Goal: Find specific page/section: Find specific page/section

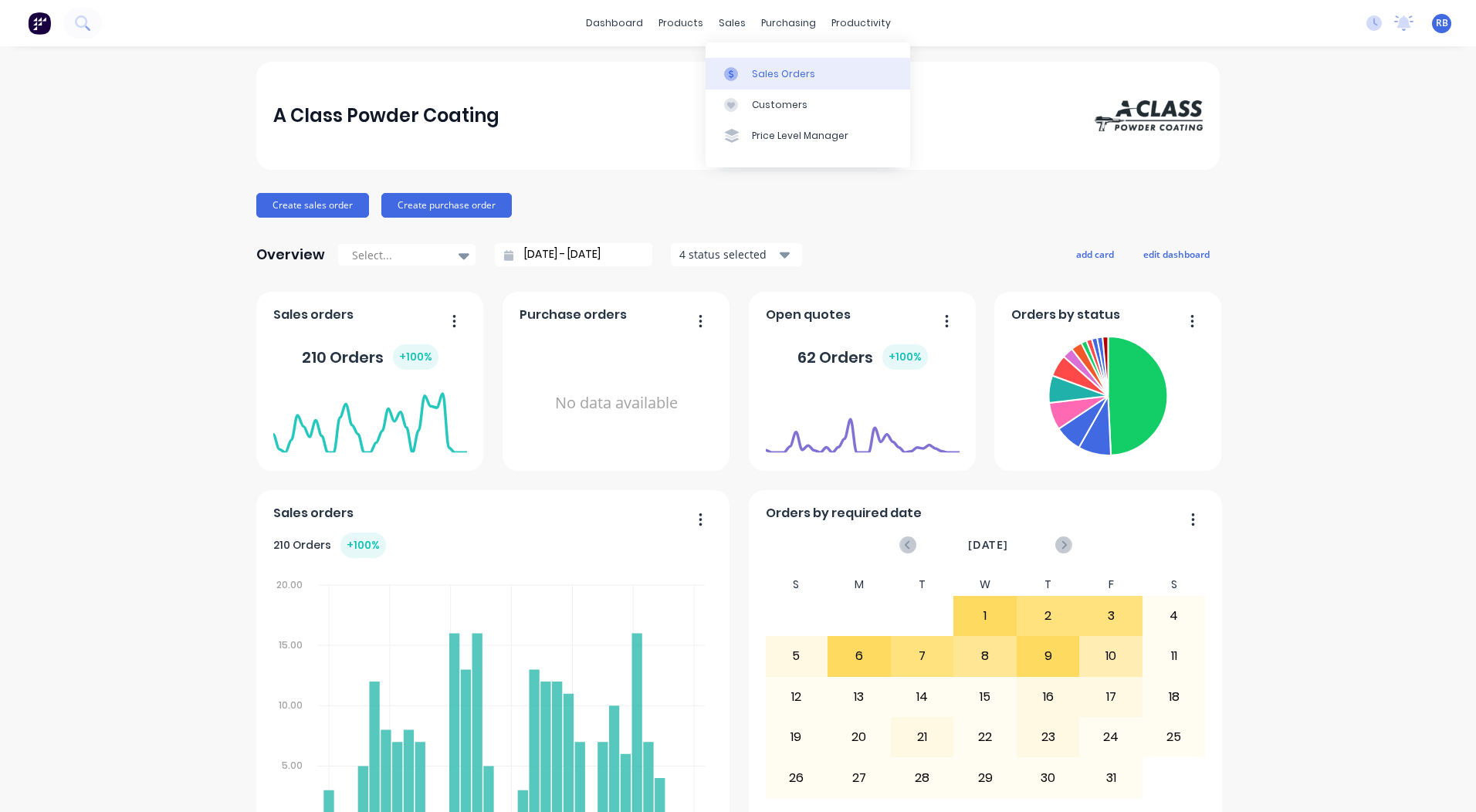
drag, startPoint x: 759, startPoint y: 62, endPoint x: 744, endPoint y: 62, distance: 15.0
click at [759, 62] on link "Sales Orders" at bounding box center [808, 73] width 205 height 31
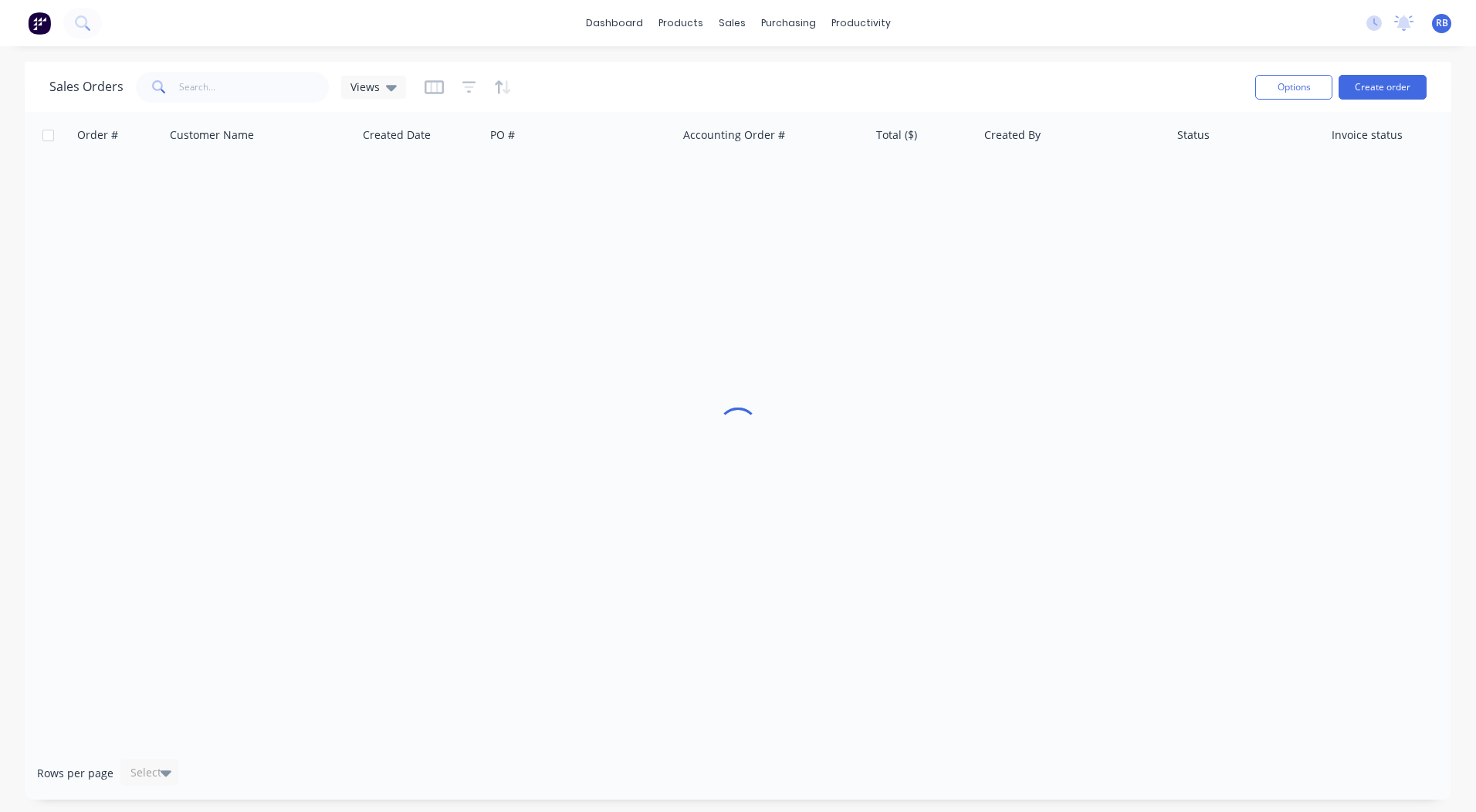
click at [167, 97] on span at bounding box center [157, 88] width 43 height 31
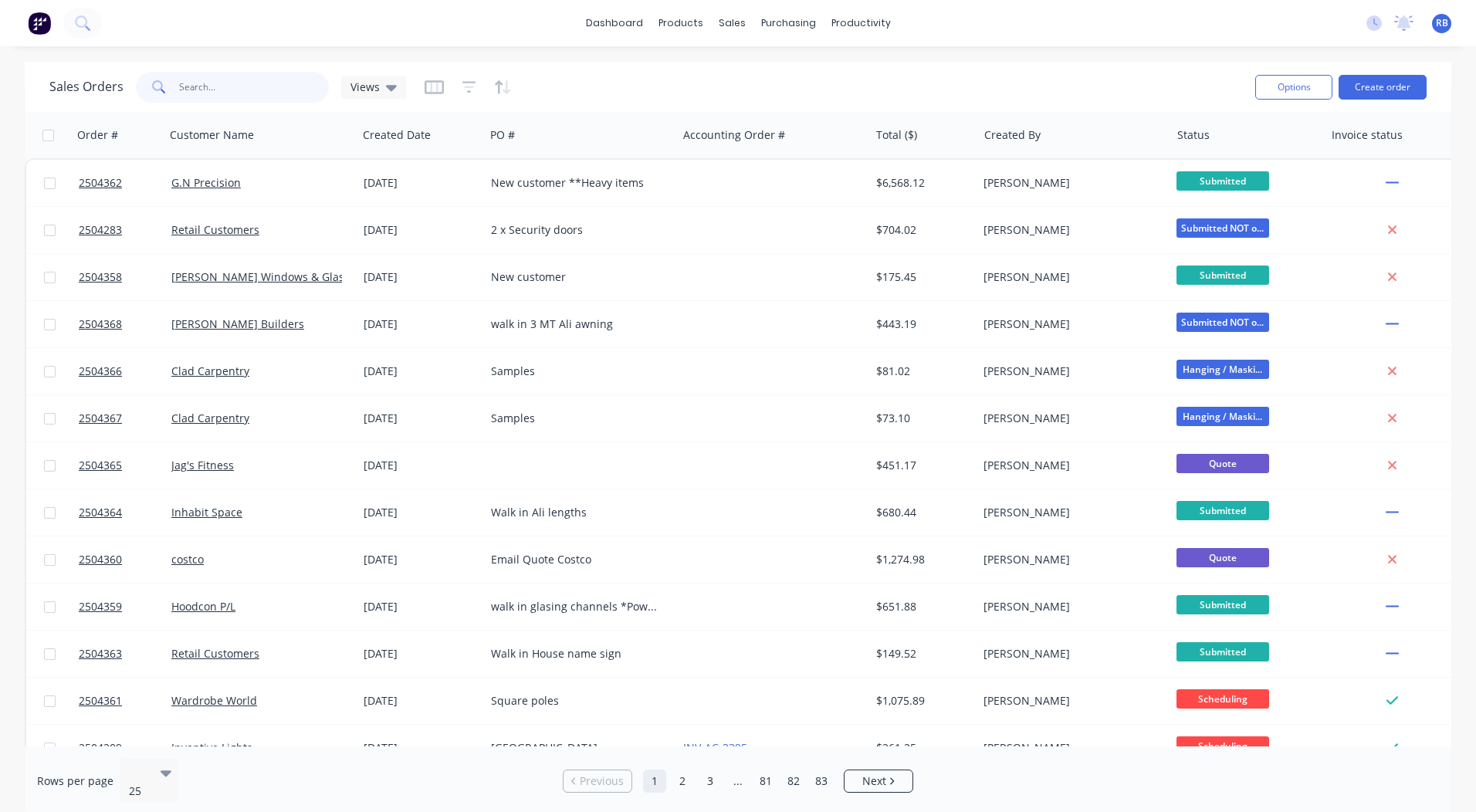
click at [179, 88] on input "text" at bounding box center [254, 88] width 151 height 31
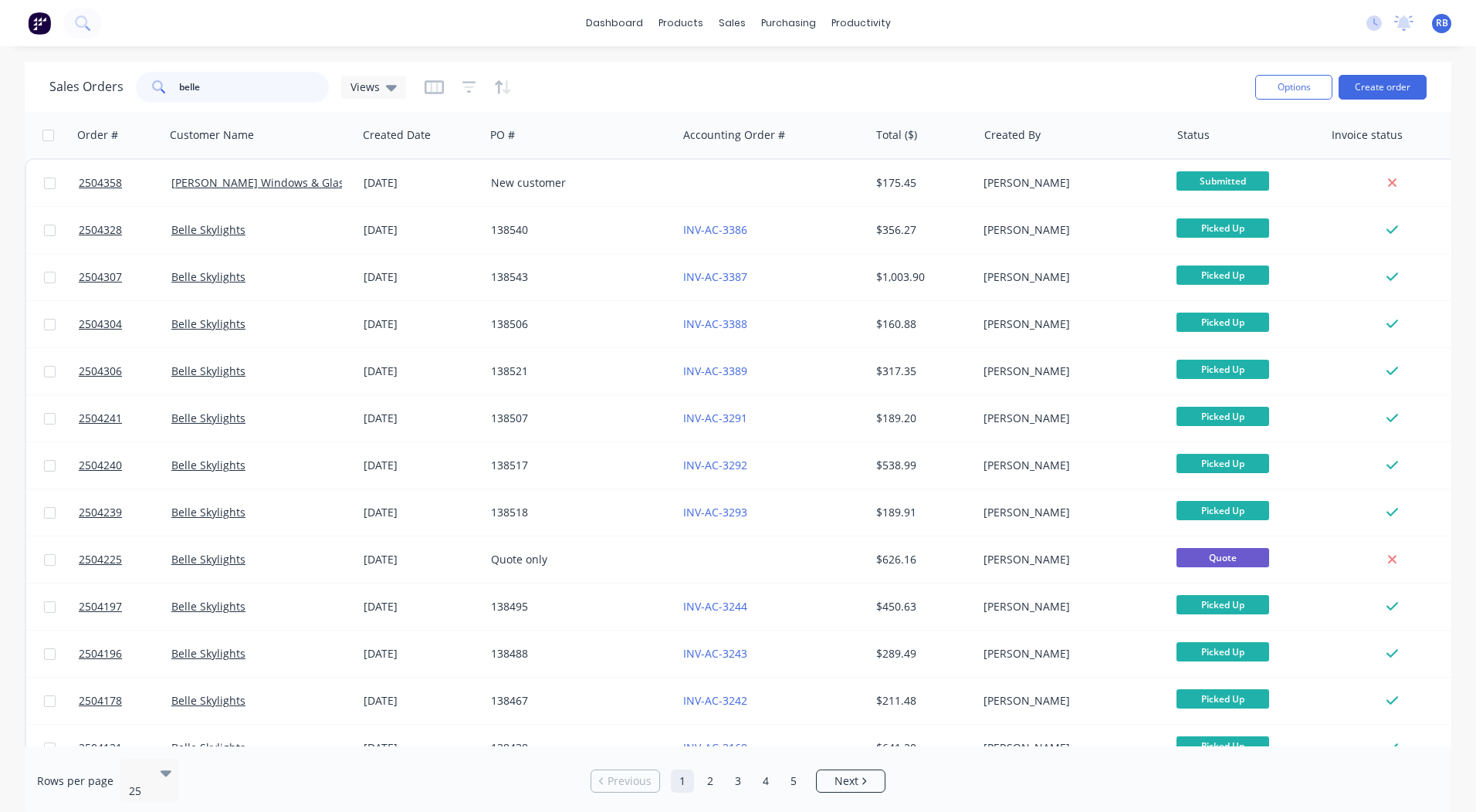
drag, startPoint x: 200, startPoint y: 98, endPoint x: 0, endPoint y: 47, distance: 206.4
click at [0, 69] on html "dashboard products sales purchasing productivity dashboard products Product Cat…" at bounding box center [738, 406] width 1476 height 812
type input "forman"
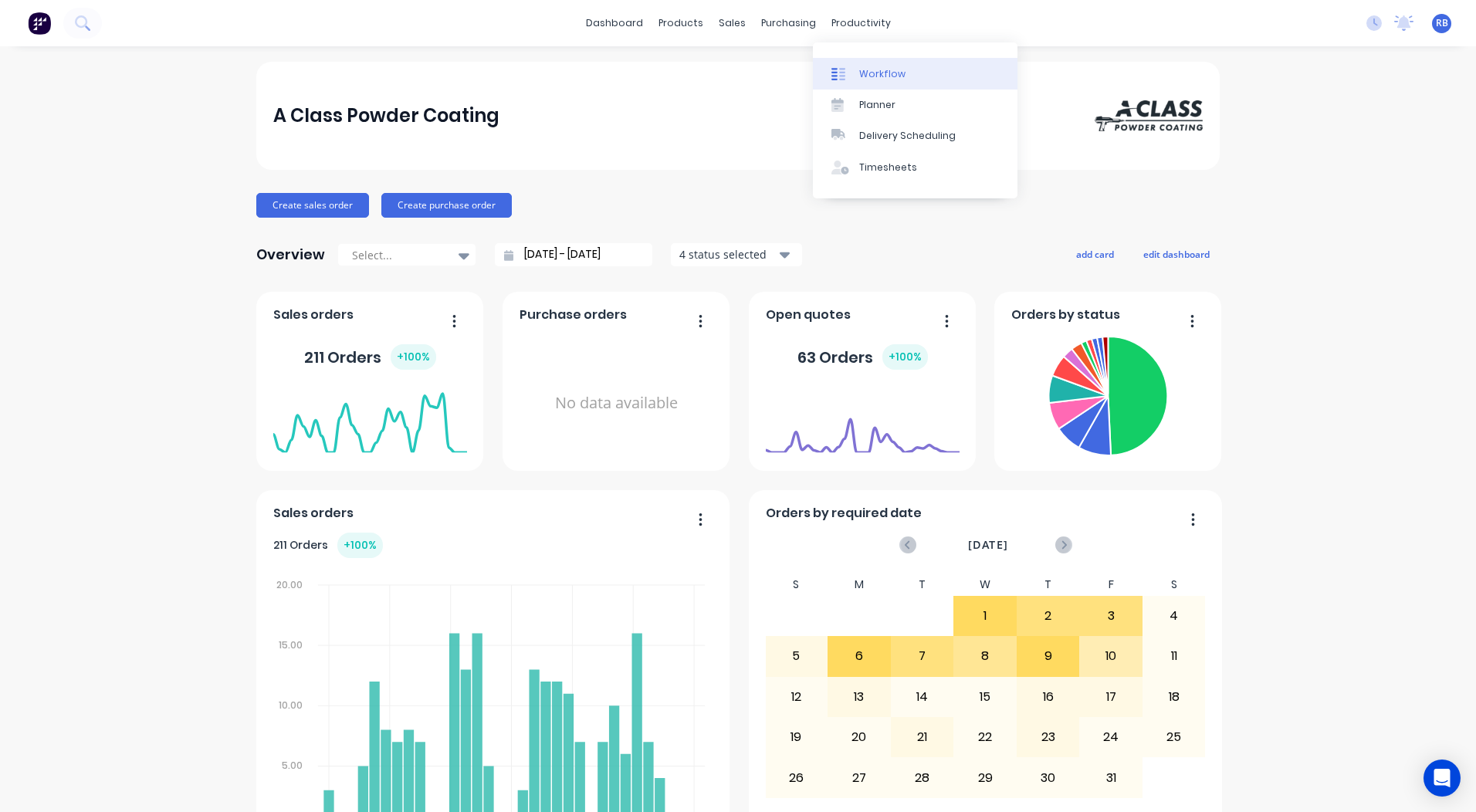
click at [856, 69] on link "Workflow" at bounding box center [916, 73] width 205 height 31
